Goal: Transaction & Acquisition: Purchase product/service

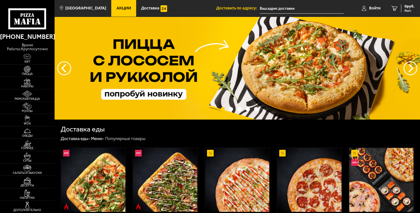
click at [374, 6] on span "Войти" at bounding box center [374, 8] width 11 height 4
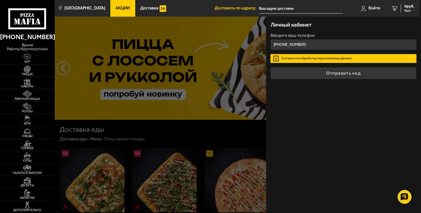
type input "+7 (931) 266-47-99"
click at [271, 67] on button "Отправить код" at bounding box center [344, 73] width 146 height 12
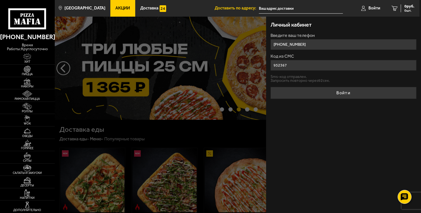
type input "952367"
click at [271, 87] on button "Войти" at bounding box center [344, 93] width 146 height 12
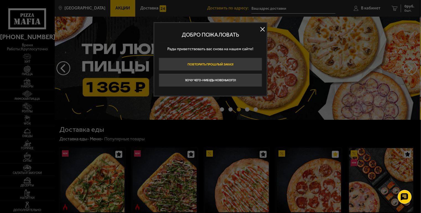
click at [228, 62] on button "Повторить прошлый заказ!" at bounding box center [211, 64] width 104 height 13
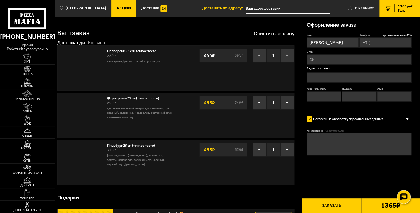
type input "+7 (931) 266-47-99"
type input "Придорожная аллея, 9к1"
type input "38"
type input "2"
type input "1"
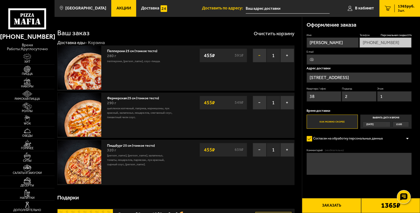
click at [260, 55] on button "−" at bounding box center [260, 55] width 14 height 14
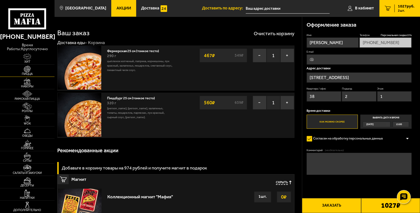
click at [27, 72] on span "Пицца" at bounding box center [27, 73] width 55 height 3
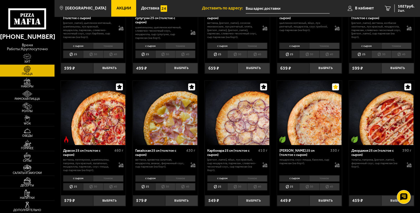
scroll to position [787, 0]
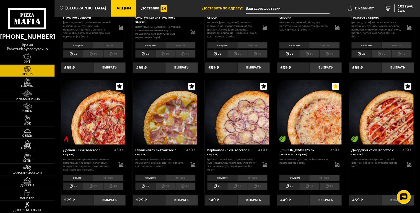
click at [318, 174] on li "тонкое" at bounding box center [324, 177] width 30 height 6
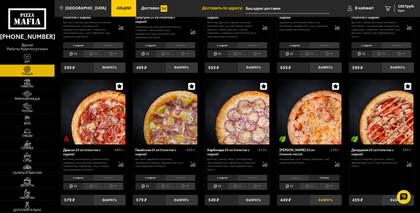
click at [319, 195] on button "Выбрать" at bounding box center [325, 199] width 32 height 11
click at [401, 7] on span "1409 руб." at bounding box center [406, 6] width 17 height 4
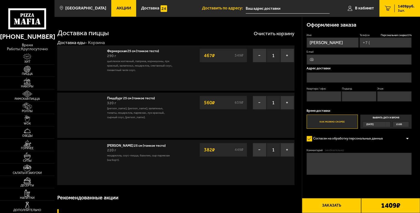
type input "+7 (931) 266-47-99"
type input "Придорожная аллея, 9к1"
type input "38"
type input "2"
type input "1"
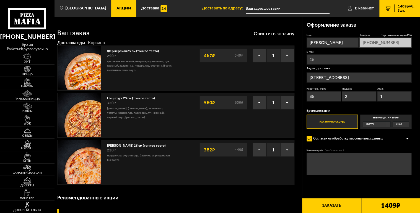
scroll to position [787, 0]
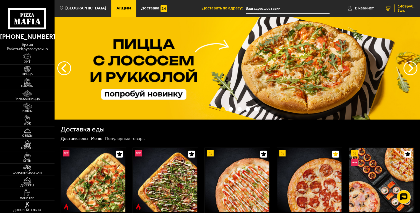
click at [395, 13] on link "3 1409 руб. 3 шт." at bounding box center [399, 8] width 41 height 17
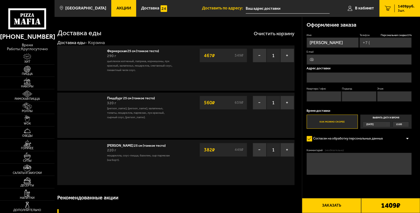
type input "+7 (931) 266-47-99"
type input "Придорожная аллея, 9к1"
type input "38"
type input "2"
type input "1"
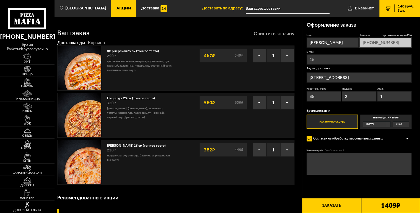
click at [278, 31] on button "Очистить корзину" at bounding box center [274, 33] width 41 height 5
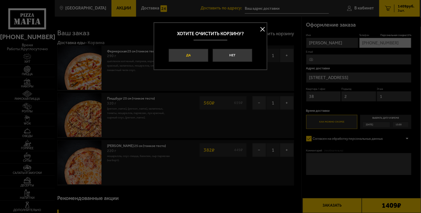
click at [204, 49] on button "Да" at bounding box center [189, 55] width 40 height 13
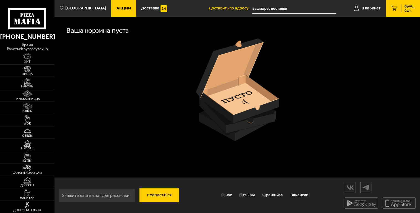
click at [417, 9] on link "0 руб. 0 шт." at bounding box center [403, 8] width 34 height 17
click at [392, 9] on icon at bounding box center [395, 8] width 6 height 5
click at [367, 4] on link "В кабинет" at bounding box center [367, 8] width 37 height 17
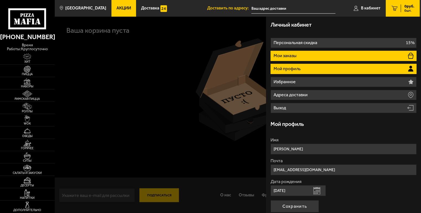
click at [304, 53] on li "Мои заказы" at bounding box center [344, 56] width 146 height 10
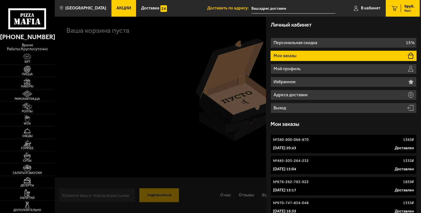
click at [301, 144] on link "№ 380-900-068-870 1365 ₽ 14 сентября 2025 г. 20:43 Доставлен" at bounding box center [344, 143] width 146 height 19
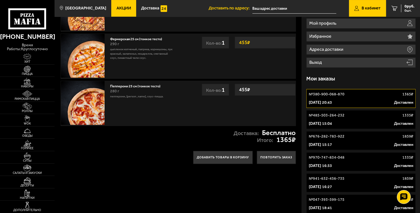
scroll to position [46, 0]
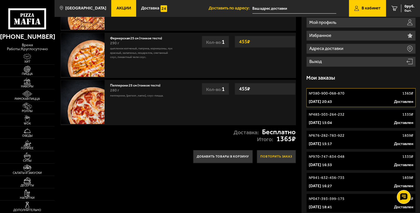
click at [275, 151] on button "Повторить заказ" at bounding box center [276, 156] width 39 height 13
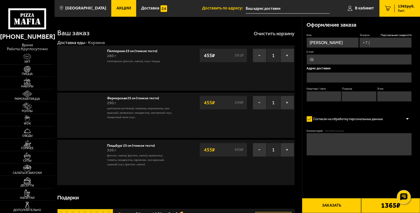
type input "+7 (931) 266-47-99"
type input "Придорожная аллея, 9к1"
type input "38"
type input "2"
type input "1"
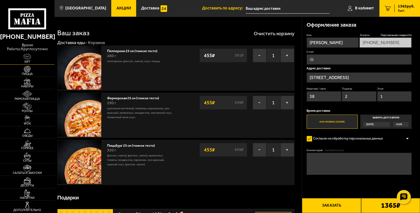
click at [43, 52] on link "Хит" at bounding box center [27, 58] width 55 height 12
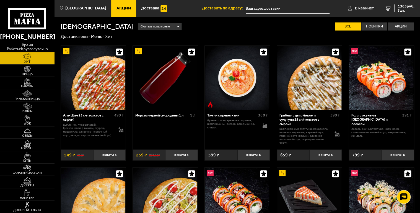
click at [125, 3] on link "Акции" at bounding box center [123, 8] width 25 height 17
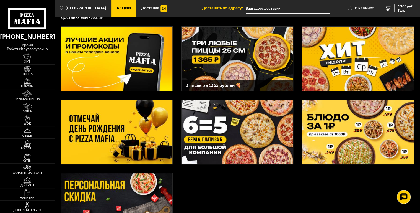
scroll to position [17, 0]
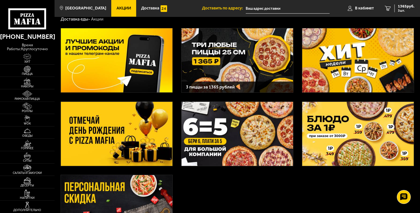
click at [246, 65] on img at bounding box center [237, 60] width 111 height 64
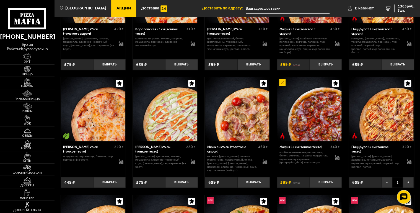
scroll to position [1308, 0]
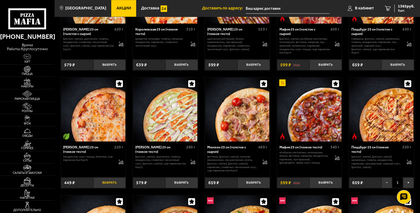
click at [116, 183] on button "Выбрать" at bounding box center [109, 182] width 32 height 11
click at [409, 4] on span "1747 руб." at bounding box center [406, 6] width 17 height 4
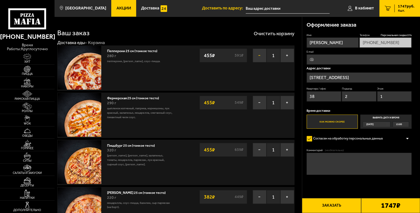
click at [261, 55] on button "−" at bounding box center [260, 55] width 14 height 14
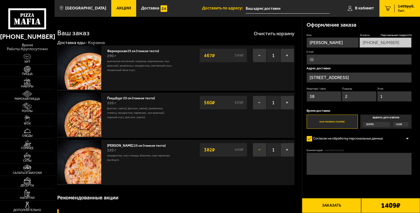
click at [257, 148] on button "−" at bounding box center [260, 150] width 14 height 14
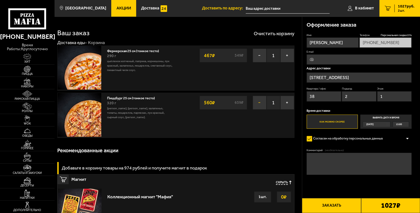
click at [263, 105] on button "−" at bounding box center [260, 102] width 14 height 14
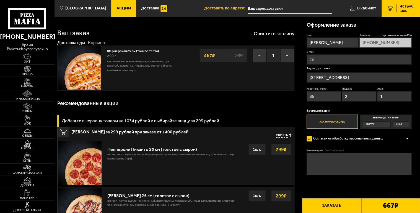
click at [263, 55] on button "−" at bounding box center [260, 55] width 14 height 14
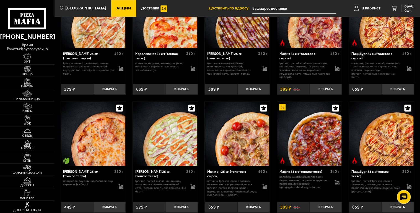
scroll to position [1285, 0]
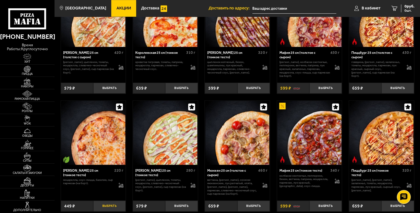
click at [118, 209] on button "Выбрать" at bounding box center [109, 205] width 32 height 11
click at [397, 209] on button "Выбрать" at bounding box center [397, 205] width 32 height 11
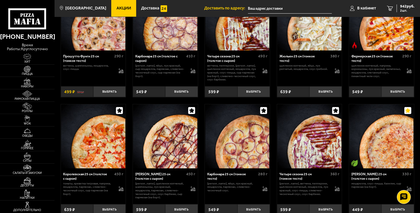
scroll to position [1050, 0]
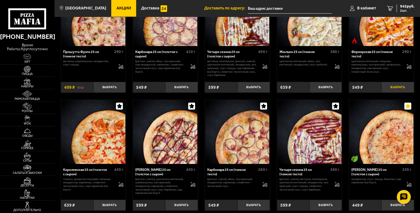
click at [392, 89] on button "Выбрать" at bounding box center [397, 87] width 32 height 11
click at [405, 9] on div "1409 руб. 3 шт." at bounding box center [404, 8] width 20 height 8
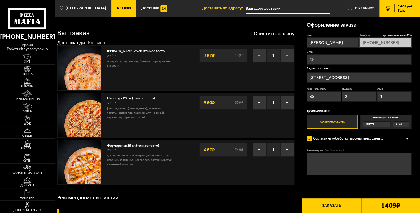
click at [327, 61] on input "E-mail" at bounding box center [359, 59] width 105 height 10
type input "elbotellaone@yandex.ru"
click at [321, 198] on button "Заказать" at bounding box center [331, 205] width 59 height 15
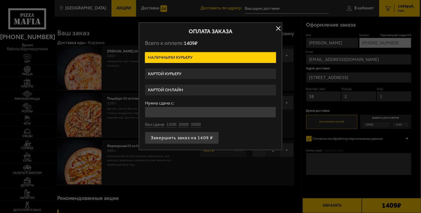
click at [279, 25] on button "button" at bounding box center [278, 28] width 8 height 8
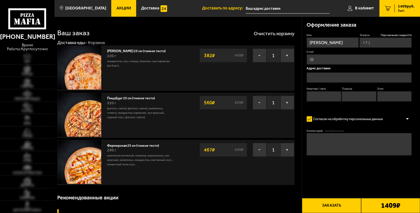
type input "[PHONE_NUMBER]"
type input "[STREET_ADDRESS]"
type input "38"
type input "2"
type input "1"
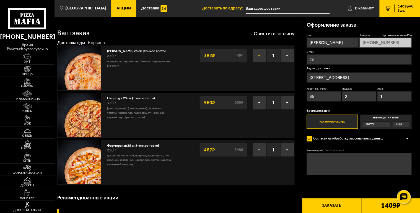
click at [255, 58] on button "−" at bounding box center [260, 55] width 14 height 14
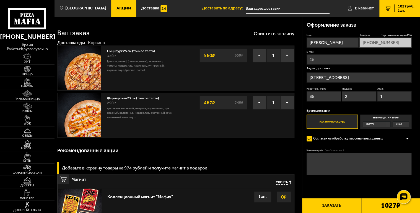
click at [393, 16] on link "2 1027 руб. 2 шт." at bounding box center [399, 8] width 41 height 17
click at [364, 12] on link "В кабинет" at bounding box center [360, 8] width 37 height 17
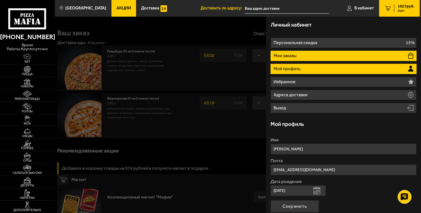
click at [311, 53] on li "Мои заказы" at bounding box center [344, 56] width 146 height 10
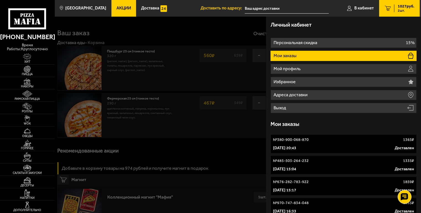
click at [300, 141] on p "№ 380-900-068-870" at bounding box center [291, 140] width 36 height 6
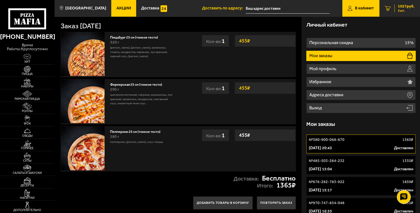
click at [398, 14] on link "2 1027 руб. 2 шт." at bounding box center [399, 8] width 41 height 17
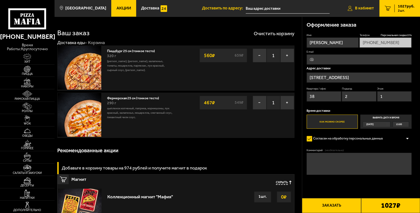
click at [360, 9] on span "В кабинет" at bounding box center [364, 8] width 19 height 4
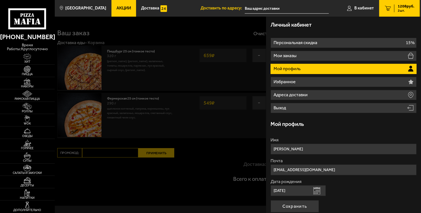
click at [218, 51] on div at bounding box center [265, 123] width 421 height 213
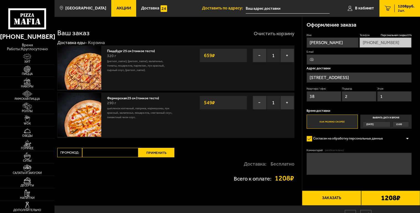
click at [274, 35] on button "Очистить корзину" at bounding box center [274, 33] width 41 height 5
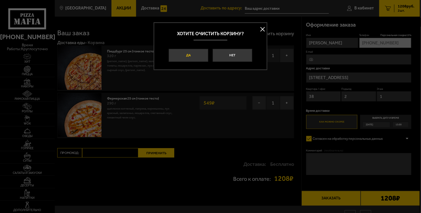
click at [188, 55] on button "Да" at bounding box center [189, 55] width 40 height 13
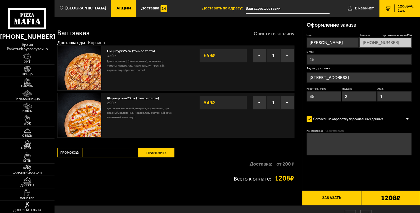
click at [275, 34] on button "Очистить корзину" at bounding box center [274, 33] width 41 height 5
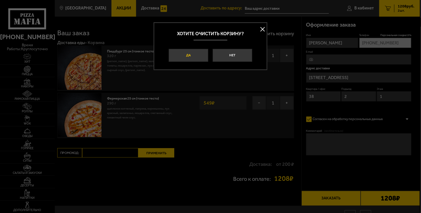
click at [195, 54] on button "Да" at bounding box center [189, 55] width 40 height 13
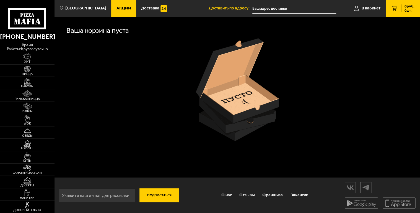
click at [417, 7] on link "0 руб. 0 шт." at bounding box center [403, 8] width 34 height 17
click at [363, 7] on span "В кабинет" at bounding box center [371, 8] width 19 height 4
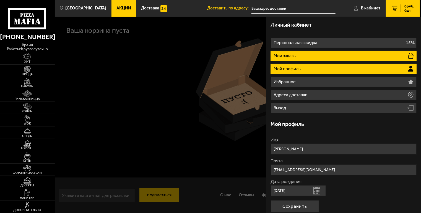
click at [317, 52] on li "Мои заказы" at bounding box center [344, 56] width 146 height 10
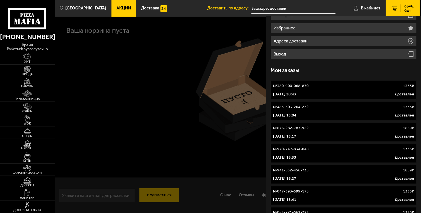
scroll to position [56, 0]
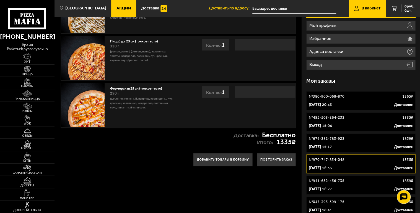
scroll to position [44, 0]
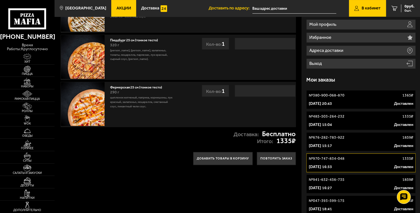
click at [345, 182] on link "№ 941-632-456-735 1859 ₽ 29 июня 2025 г. 16:27 Доставлен" at bounding box center [360, 183] width 109 height 19
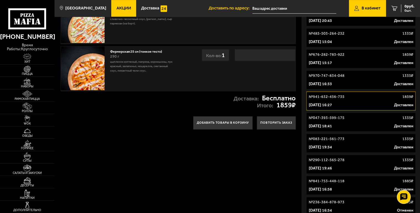
click at [366, 119] on div "№ 047-393-599-175 1335 ₽" at bounding box center [361, 118] width 104 height 6
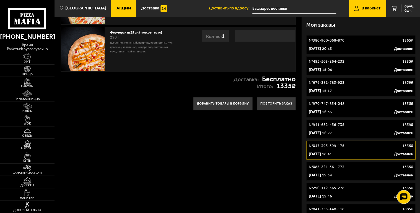
scroll to position [100, 0]
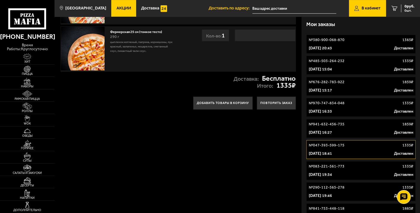
click at [363, 176] on div "10 июня 2025 г. 19:34 Доставлен" at bounding box center [361, 175] width 104 height 6
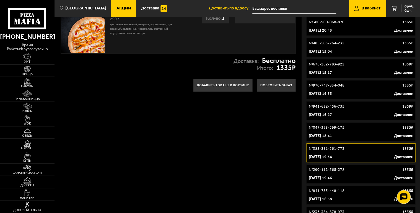
scroll to position [117, 0]
click at [347, 170] on div "№ 290-112-565-278 1335 ₽" at bounding box center [361, 170] width 104 height 6
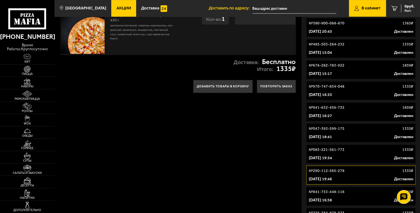
scroll to position [117, 0]
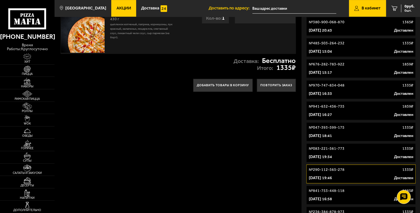
click at [345, 188] on div "№ 841-753-448-118 1885 ₽" at bounding box center [361, 191] width 104 height 6
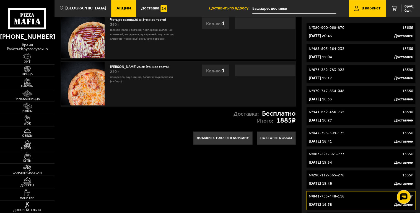
scroll to position [112, 0]
click at [354, 101] on div "9 июля 2025 г. 16:33 Доставлен" at bounding box center [361, 99] width 104 height 6
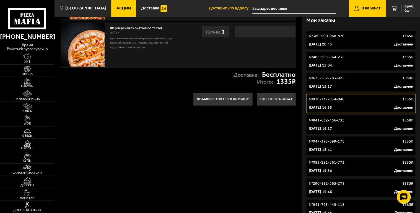
scroll to position [105, 0]
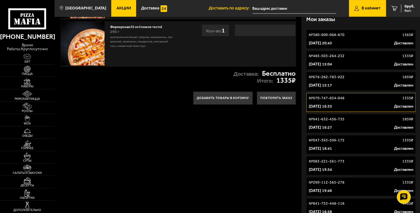
click at [349, 119] on div "№ 941-632-456-735 1859 ₽" at bounding box center [361, 119] width 104 height 6
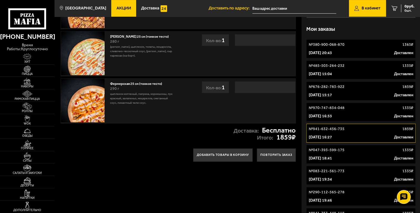
scroll to position [96, 0]
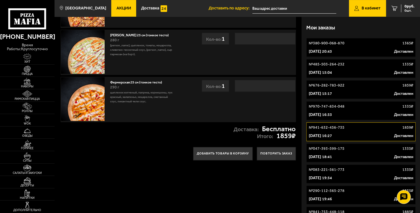
click at [349, 155] on div "25 июня 2025 г. 18:41 Доставлен" at bounding box center [361, 157] width 104 height 6
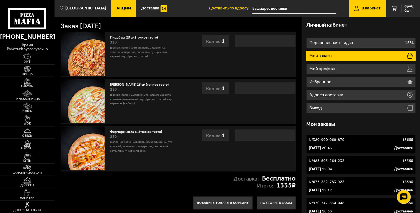
scroll to position [112, 0]
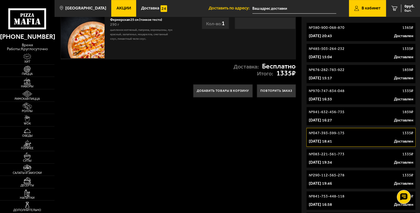
click at [360, 154] on div "№ 083-221-561-773 1335 ₽" at bounding box center [361, 154] width 104 height 6
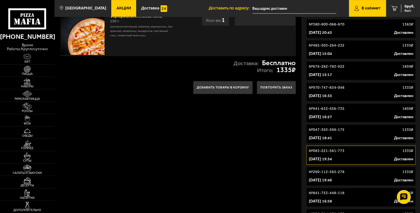
scroll to position [116, 0]
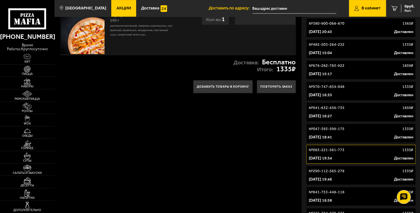
click at [360, 173] on div "№ 290-112-565-278 1335 ₽" at bounding box center [361, 171] width 104 height 6
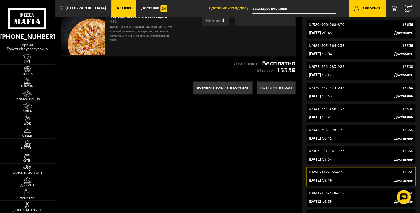
click at [332, 198] on p "18 мая 2025 г. 16:58" at bounding box center [320, 201] width 23 height 6
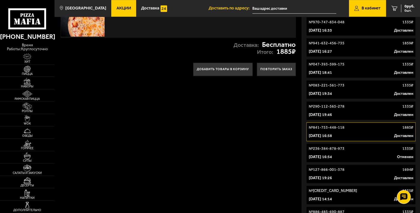
click at [332, 154] on p "18 мая 2025 г. 16:54" at bounding box center [320, 157] width 23 height 6
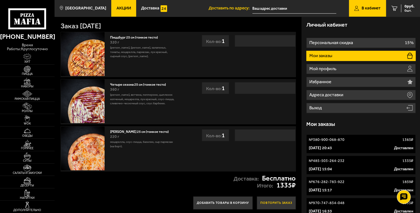
click at [271, 198] on button "Повторить заказ" at bounding box center [276, 202] width 39 height 13
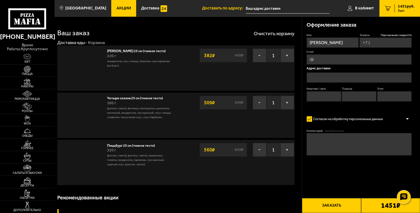
type input "+7 (931) 266-47-99"
type input "Придорожная аллея, 9к1"
type input "38"
type input "2"
type input "1"
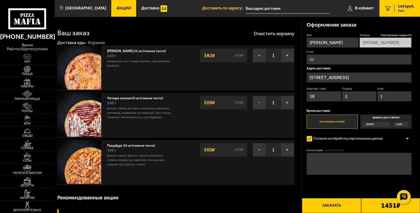
click at [258, 105] on button "−" at bounding box center [260, 102] width 14 height 14
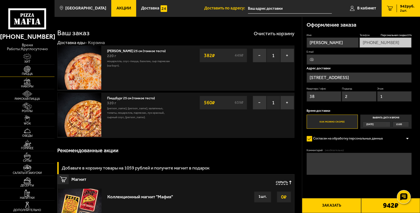
click at [44, 64] on link "Пицца" at bounding box center [27, 70] width 55 height 12
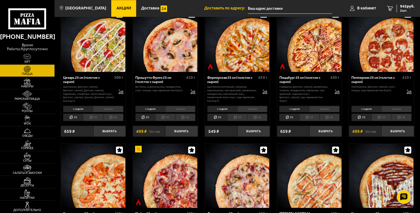
click at [248, 105] on li "тонкое" at bounding box center [252, 108] width 30 height 6
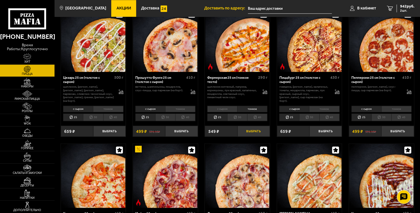
click at [257, 127] on button "Выбрать" at bounding box center [253, 130] width 32 height 11
click at [395, 14] on link "3 1409 руб. 3 шт." at bounding box center [399, 8] width 41 height 17
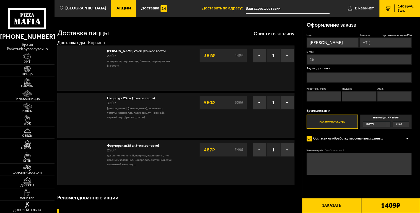
type input "+7 (931) 266-47-99"
type input "Придорожная аллея, 9к1"
type input "38"
type input "2"
type input "1"
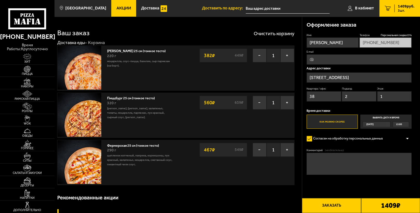
click at [342, 63] on input "E-mail" at bounding box center [359, 59] width 105 height 10
type input "elbotellaone@yandex.ru"
click at [338, 207] on button "Заказать" at bounding box center [331, 205] width 59 height 15
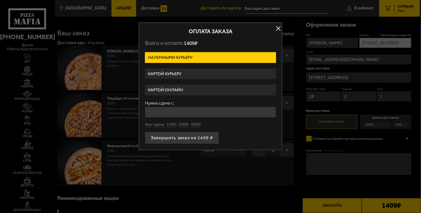
click at [210, 92] on label "Картой онлайн" at bounding box center [210, 89] width 131 height 11
click at [0, 0] on input "Картой онлайн" at bounding box center [0, 0] width 0 height 0
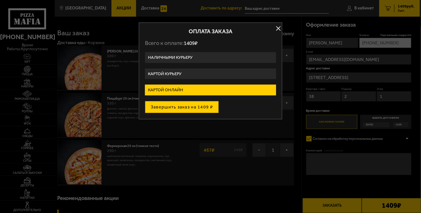
click at [200, 103] on button "Завершить заказ на 1409 ₽" at bounding box center [182, 107] width 74 height 12
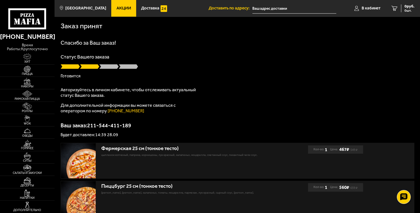
click at [308, 31] on div "Заказ принят" at bounding box center [238, 25] width 354 height 17
